Goal: Navigation & Orientation: Find specific page/section

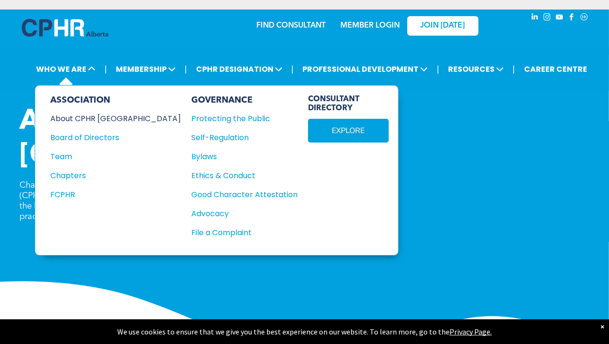
click at [99, 115] on div "About CPHR Alberta" at bounding box center [109, 118] width 118 height 12
